Goal: Communication & Community: Answer question/provide support

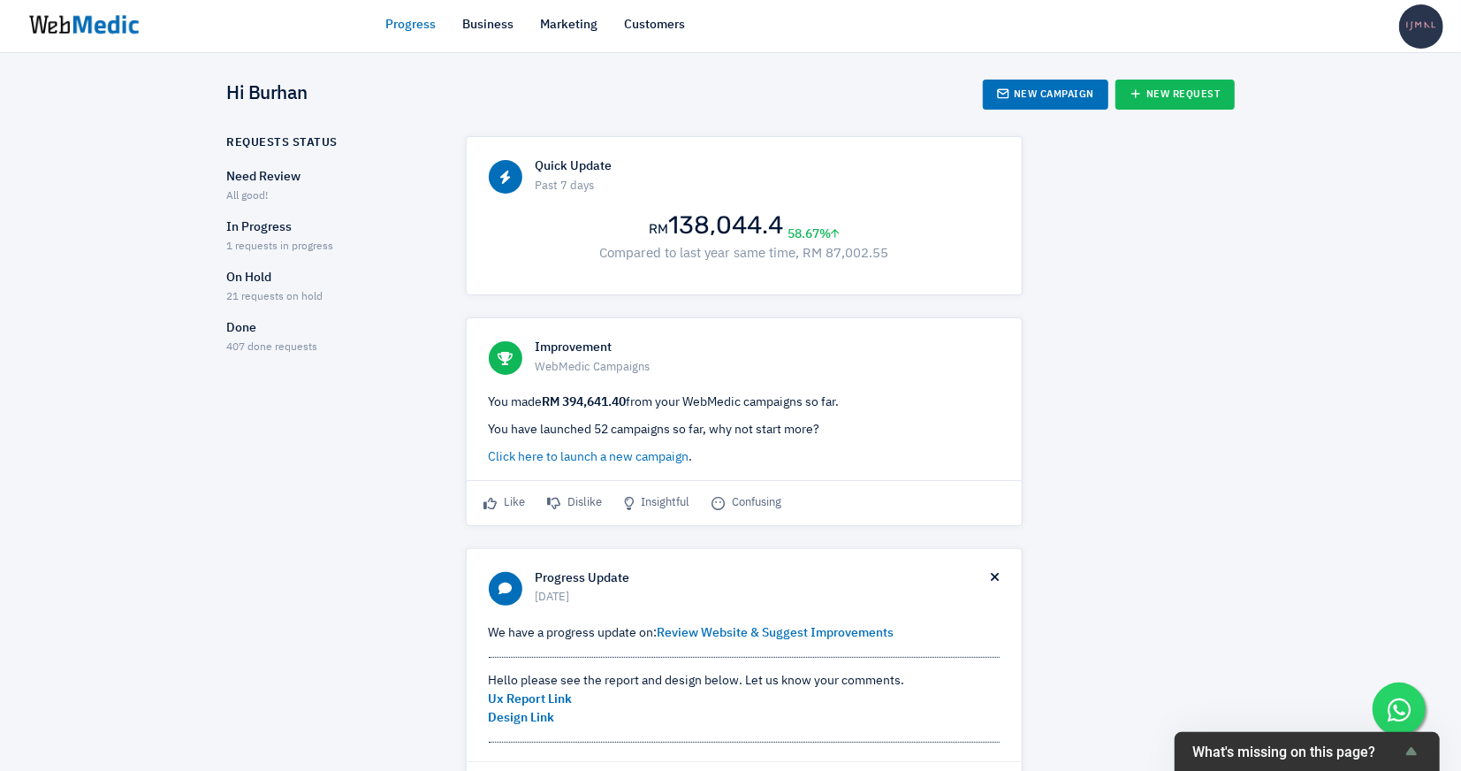
click at [281, 247] on span "1 requests in progress" at bounding box center [280, 246] width 107 height 11
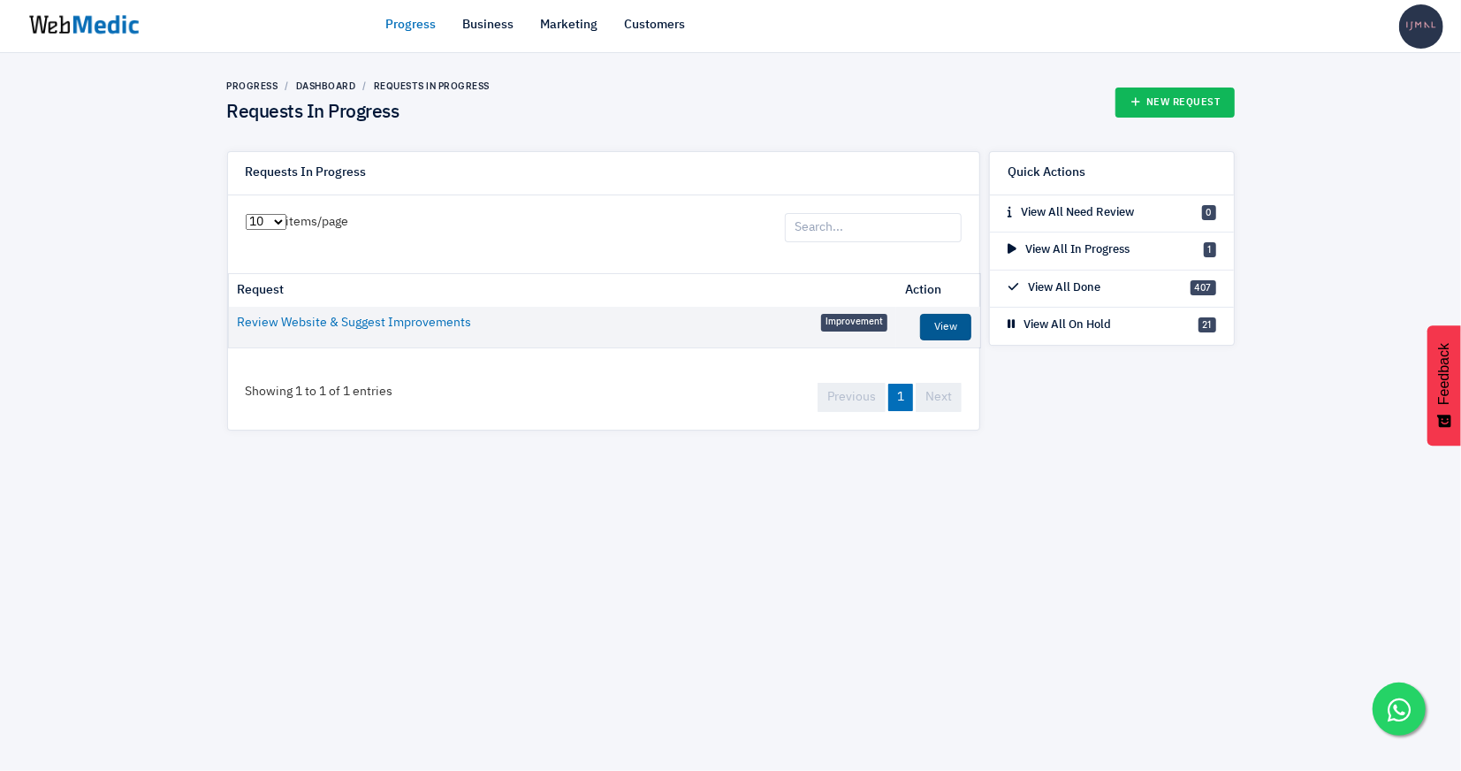
click at [938, 319] on link "View" at bounding box center [945, 327] width 51 height 27
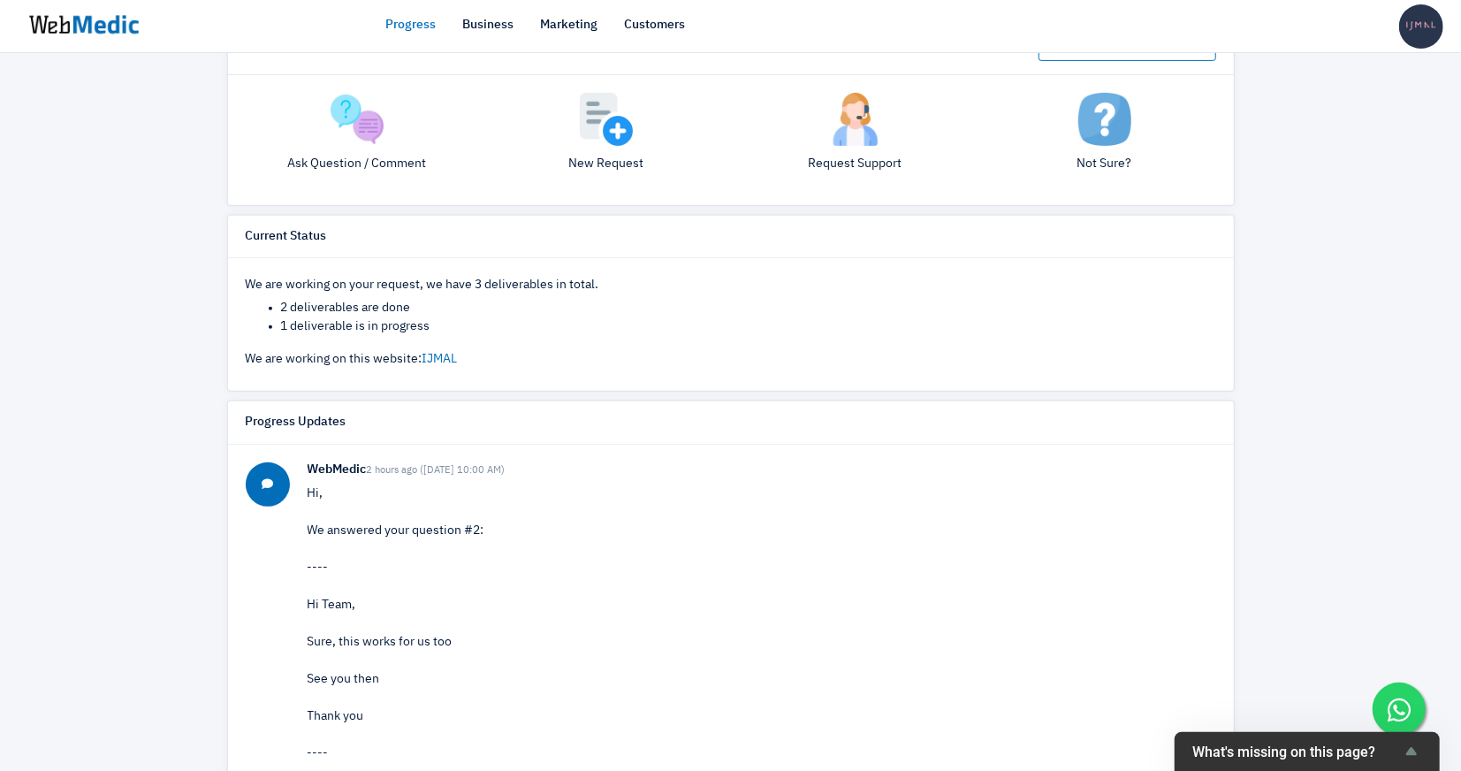
scroll to position [216, 0]
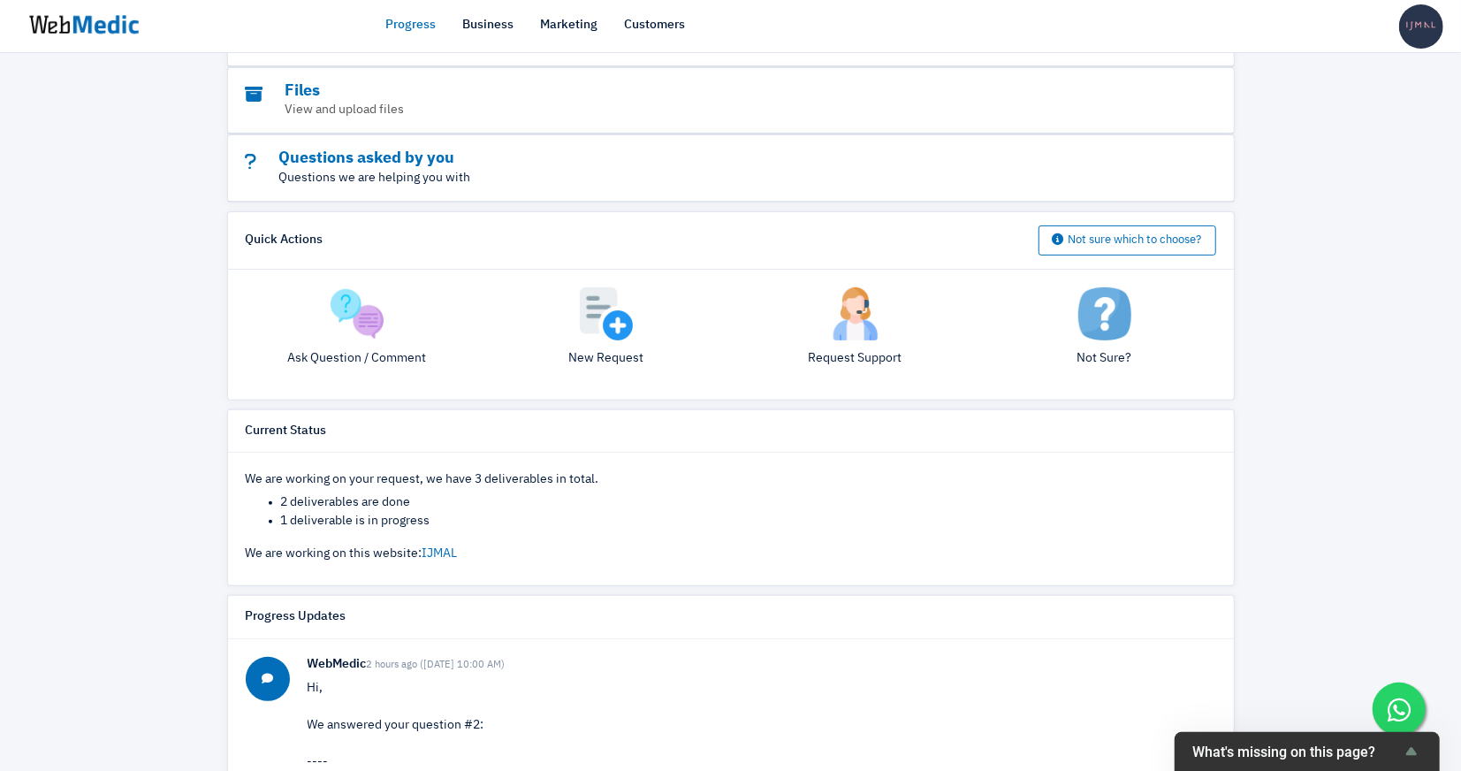
click at [353, 179] on p "Questions we are helping you with" at bounding box center [682, 178] width 873 height 19
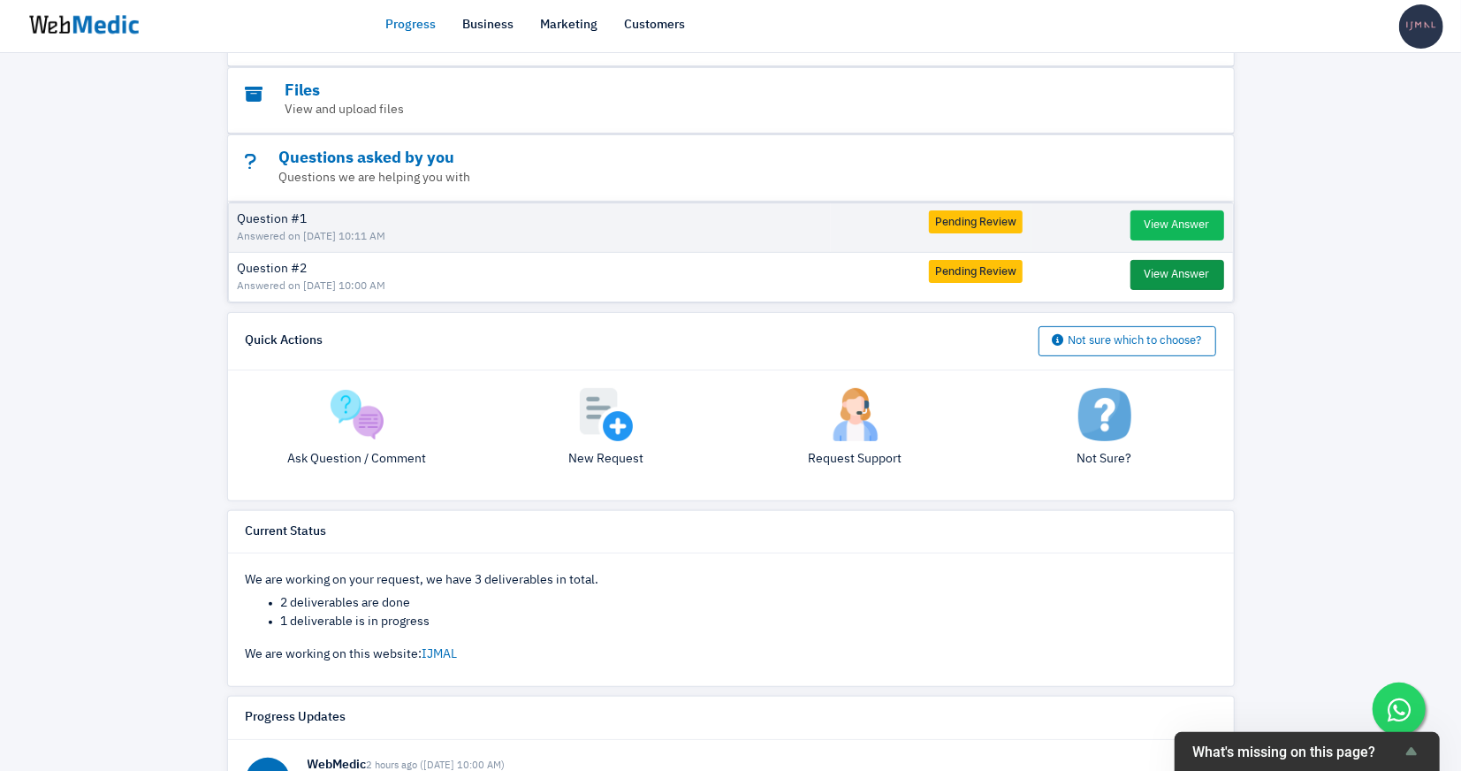
click at [1205, 272] on button "View Answer" at bounding box center [1177, 275] width 94 height 30
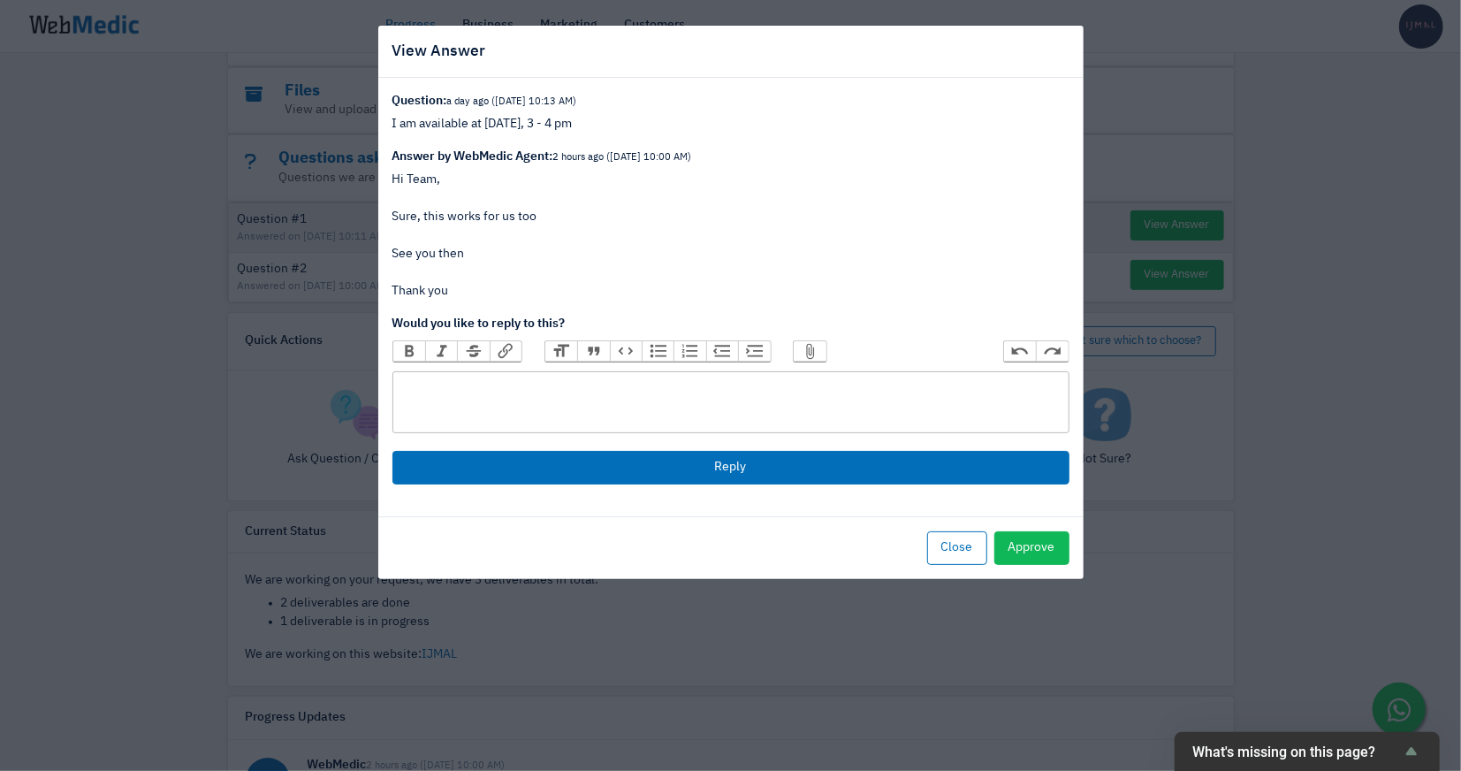
click at [793, 399] on trix-editor at bounding box center [730, 402] width 677 height 62
click at [544, 389] on div "Hi, I wanted to reschedule to tomorrow, 13 Aug ( 3- 4 pm )" at bounding box center [730, 385] width 660 height 19
type trix-editor "<div>Hi, I wanted to reschedule the meeting to tomorrow, 13 Aug ( 3- 4 pm )</di…"
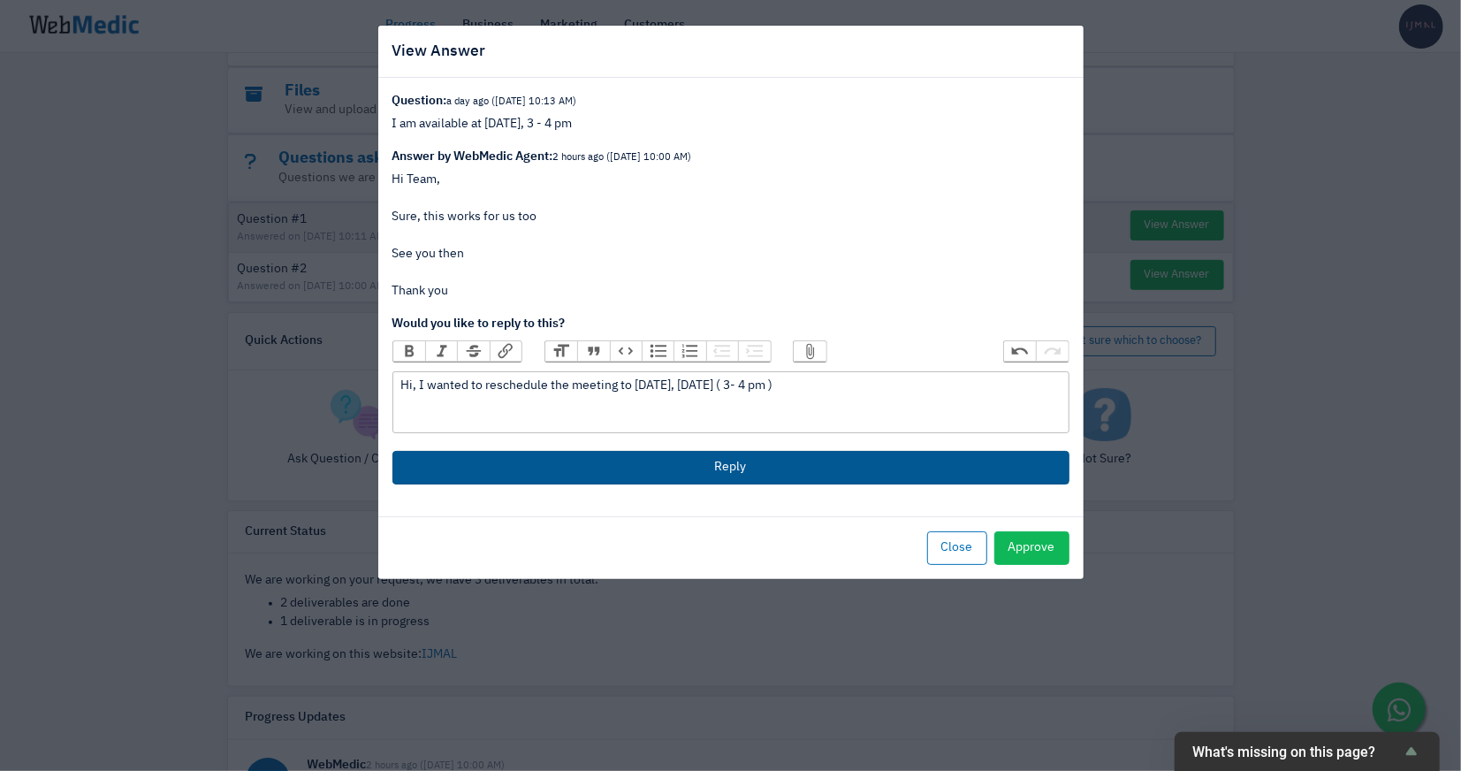
click at [551, 465] on button "Reply" at bounding box center [730, 468] width 677 height 34
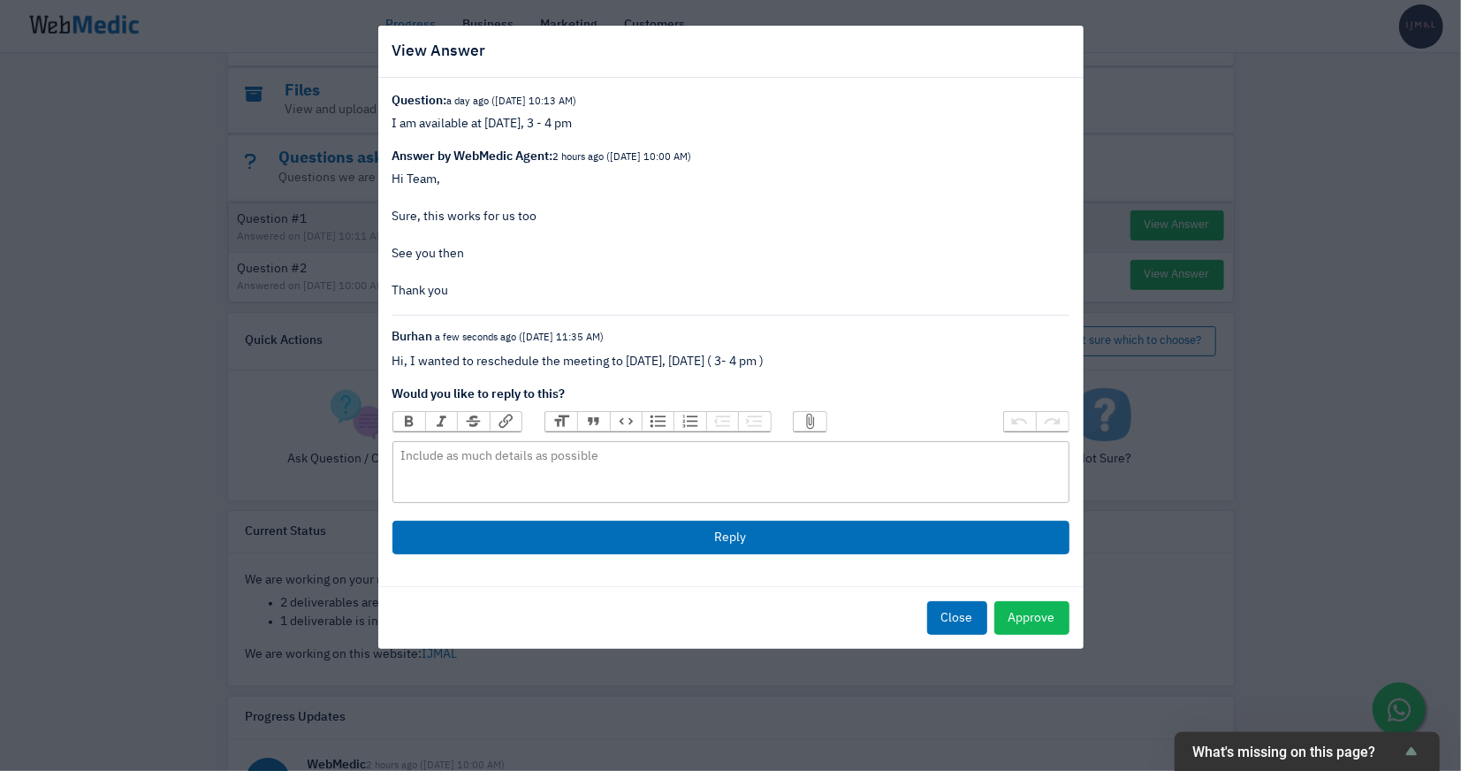
click at [952, 618] on button "Close" at bounding box center [957, 618] width 60 height 34
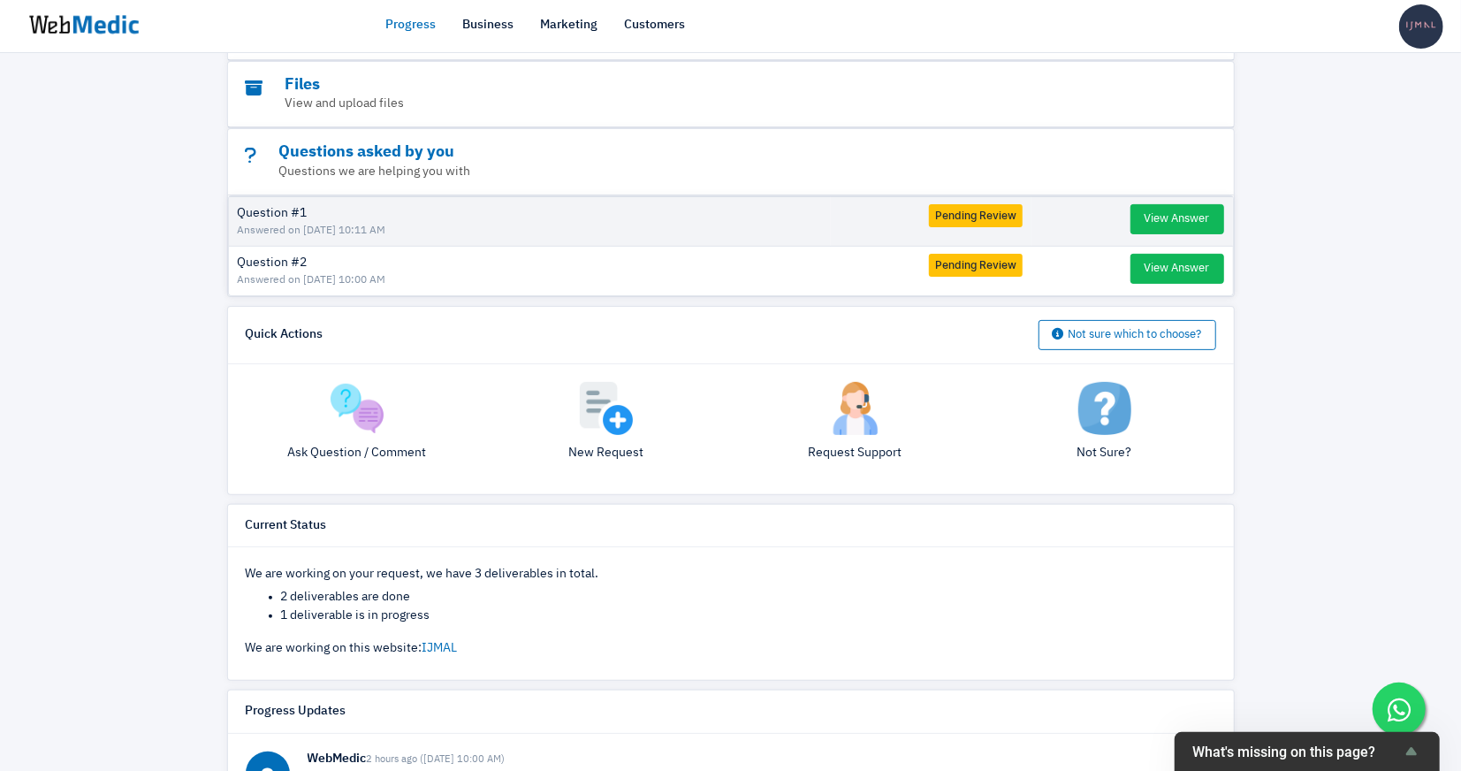
scroll to position [176, 0]
